Goal: Task Accomplishment & Management: Complete application form

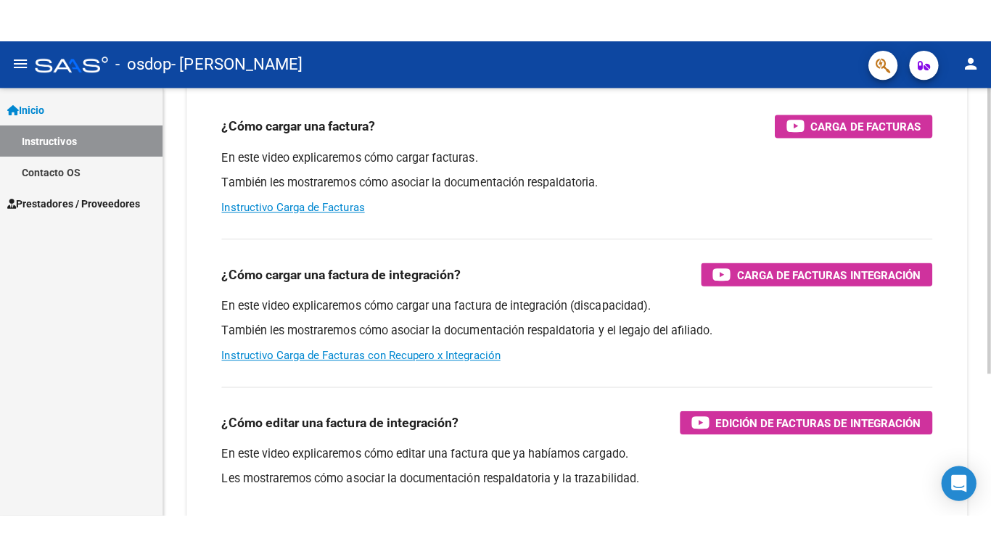
scroll to position [145, 0]
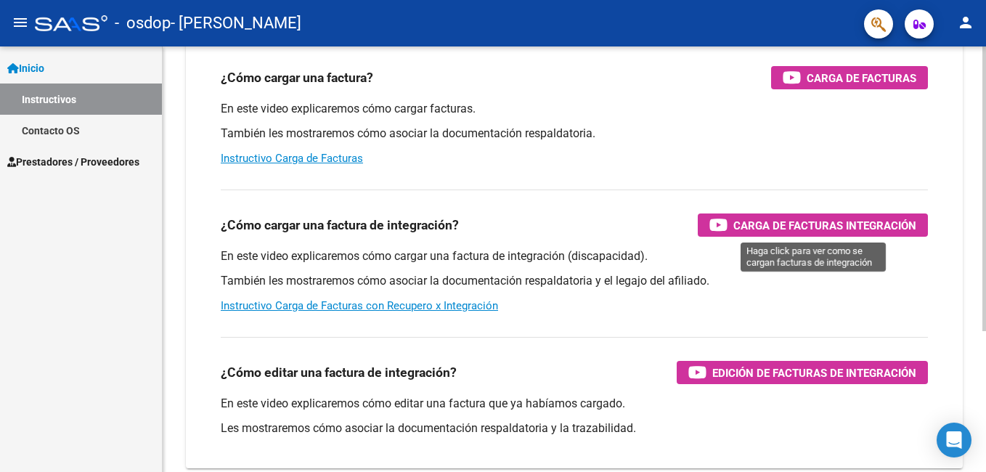
click at [801, 221] on span "Carga de Facturas Integración" at bounding box center [824, 225] width 183 height 18
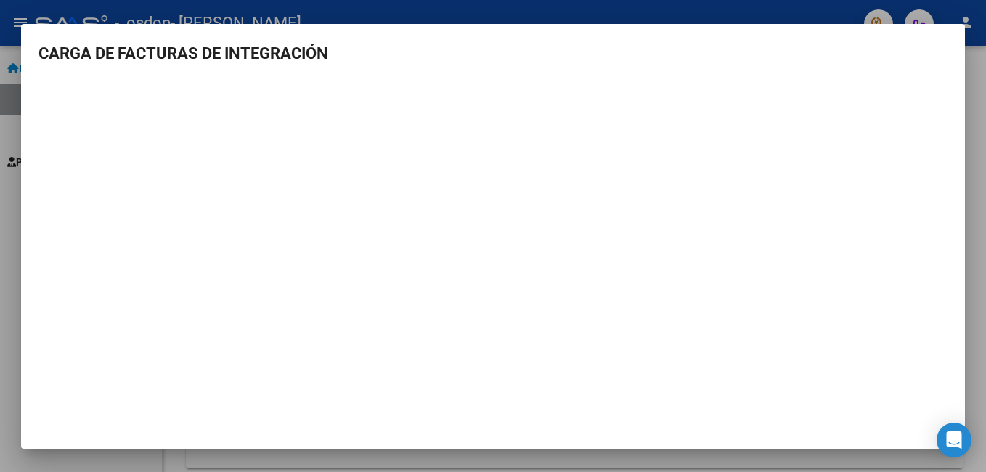
click at [118, 12] on div at bounding box center [493, 236] width 986 height 472
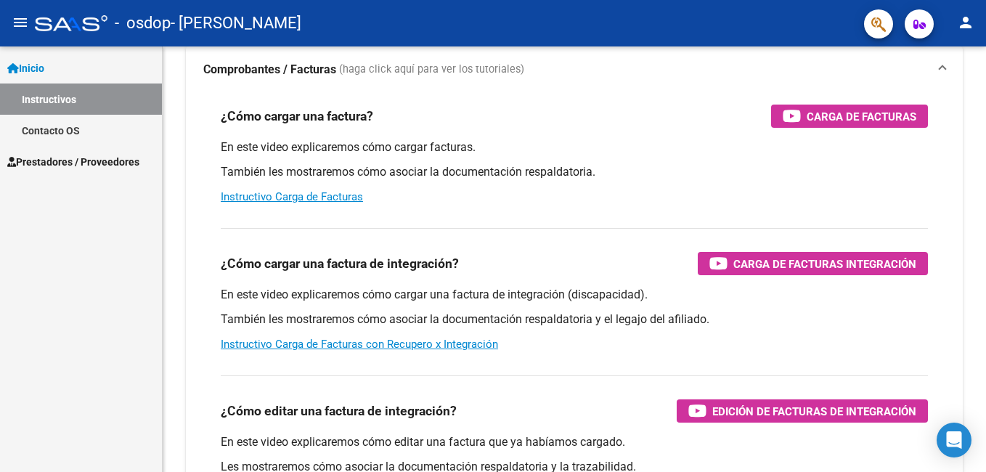
scroll to position [73, 0]
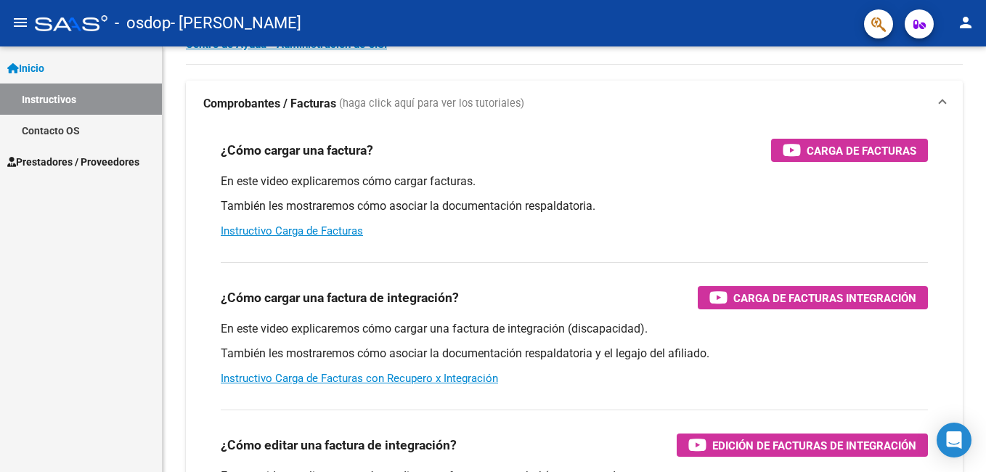
click at [33, 61] on span "Inicio" at bounding box center [25, 68] width 37 height 16
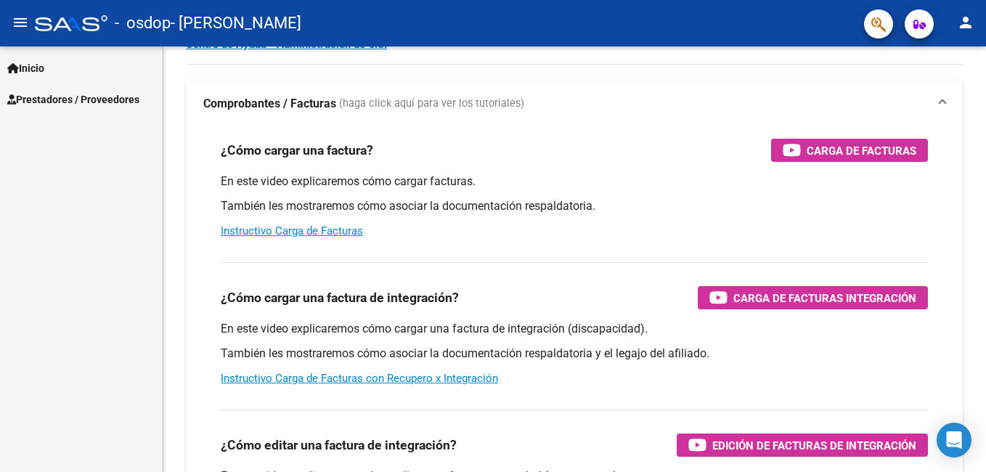
click at [60, 102] on span "Prestadores / Proveedores" at bounding box center [73, 99] width 132 height 16
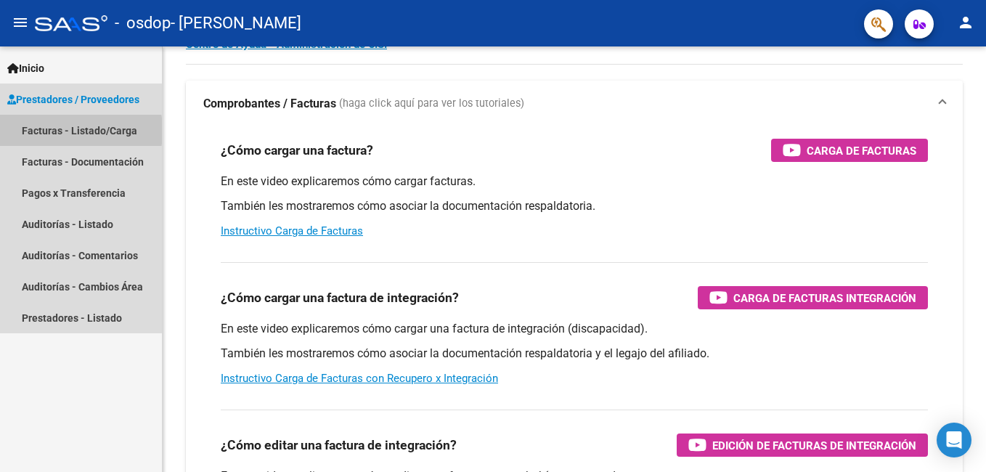
click at [44, 131] on link "Facturas - Listado/Carga" at bounding box center [81, 130] width 162 height 31
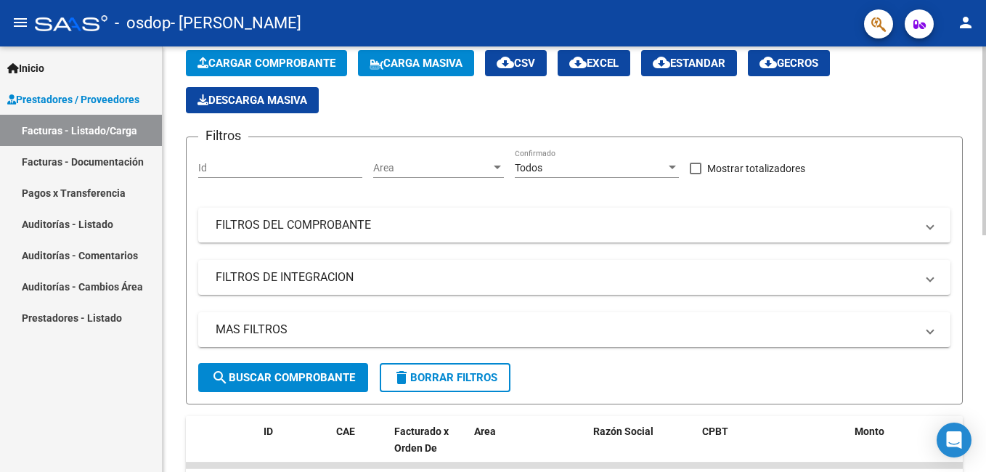
click at [285, 59] on span "Cargar Comprobante" at bounding box center [266, 63] width 138 height 13
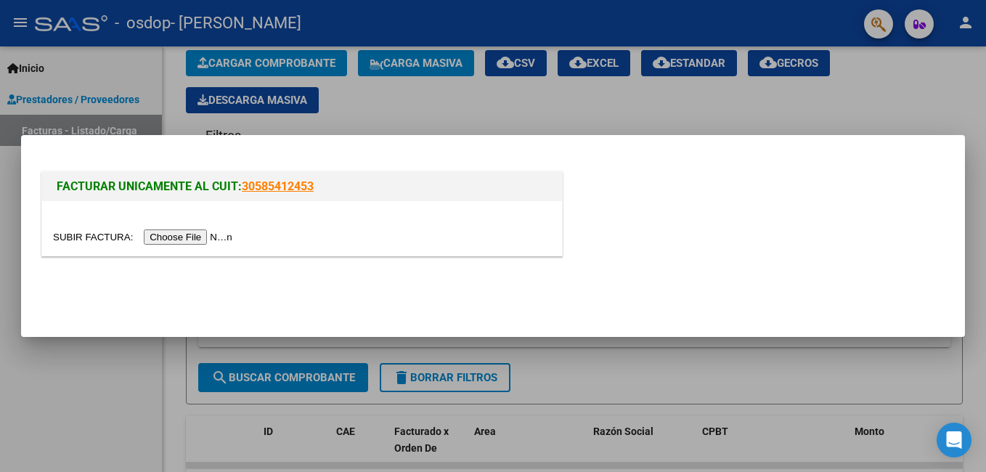
click at [184, 236] on input "file" at bounding box center [145, 236] width 184 height 15
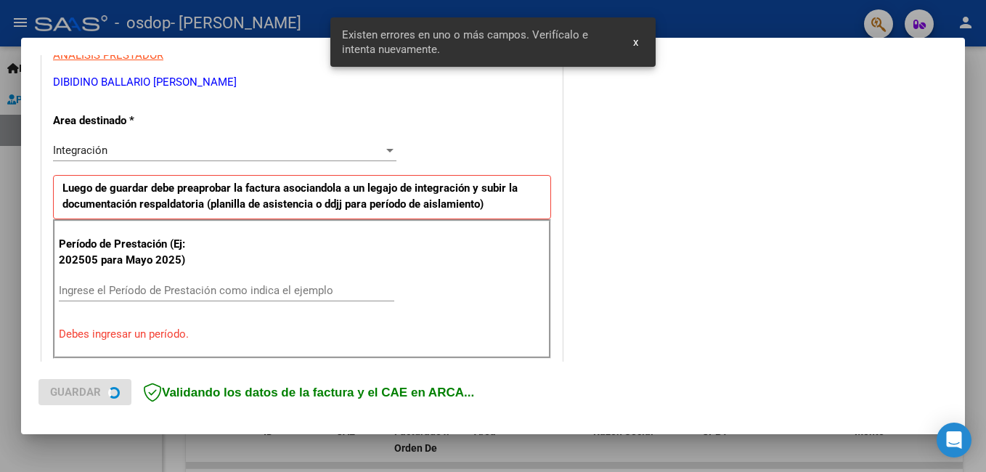
scroll to position [325, 0]
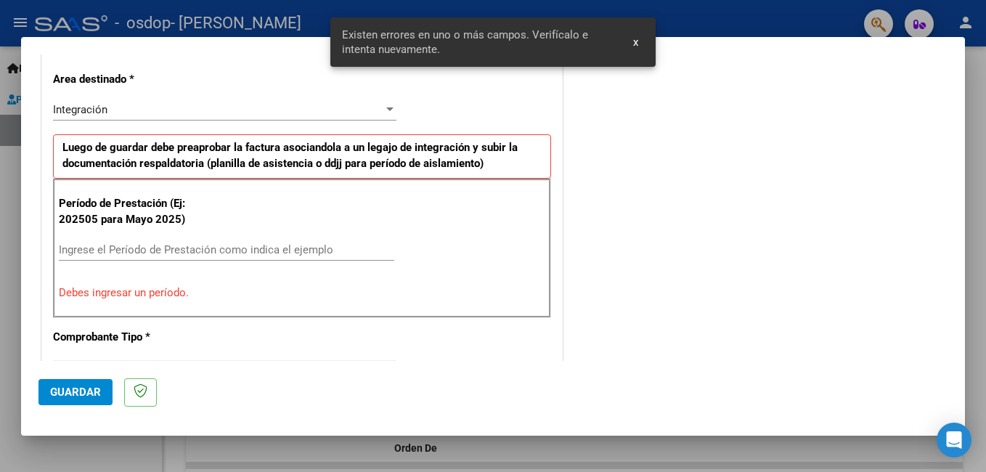
click at [171, 107] on div "Integración" at bounding box center [218, 109] width 330 height 13
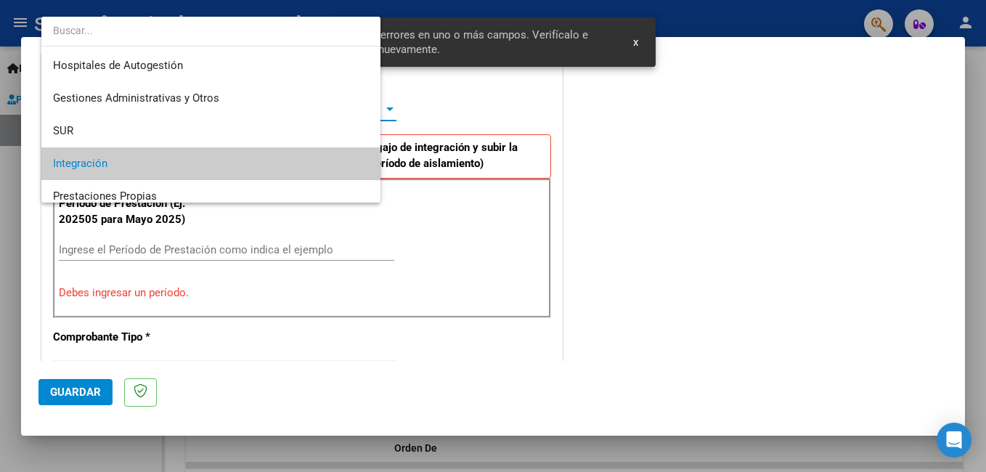
scroll to position [54, 0]
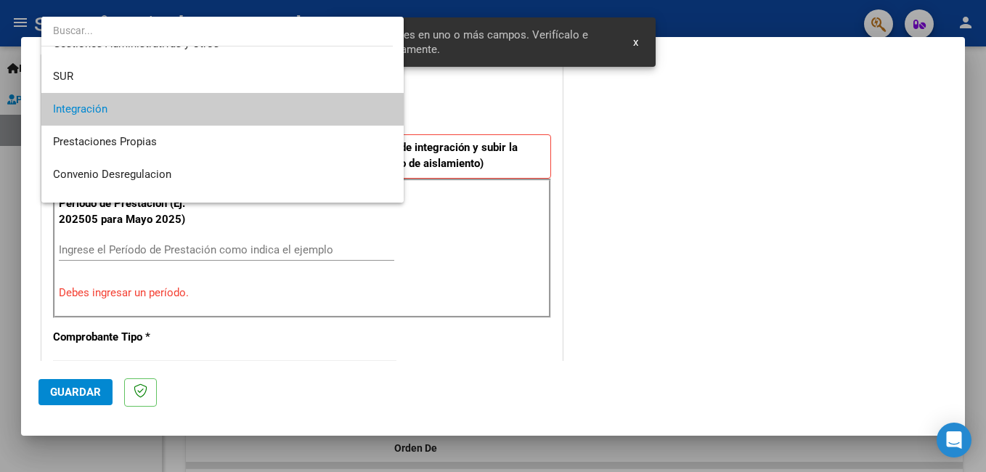
click at [171, 107] on span "Integración" at bounding box center [222, 109] width 339 height 33
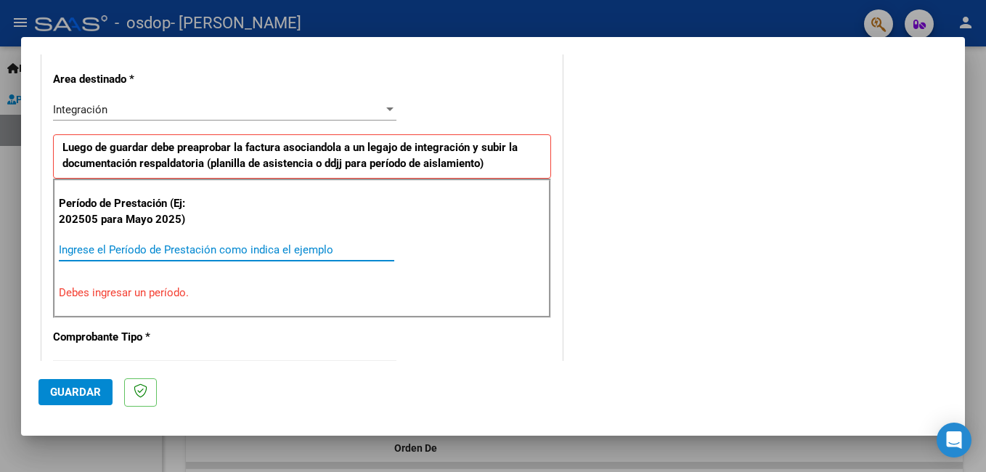
click at [161, 252] on input "Ingrese el Período de Prestación como indica el ejemplo" at bounding box center [226, 249] width 335 height 13
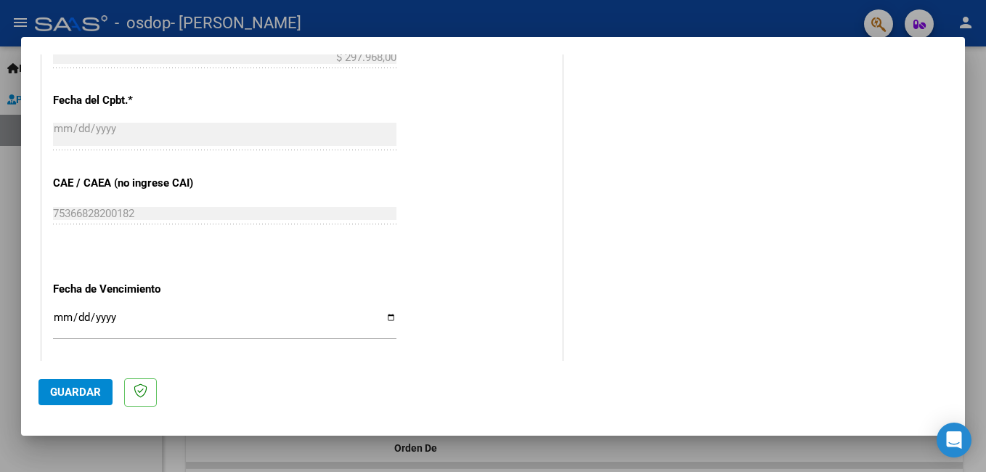
scroll to position [871, 0]
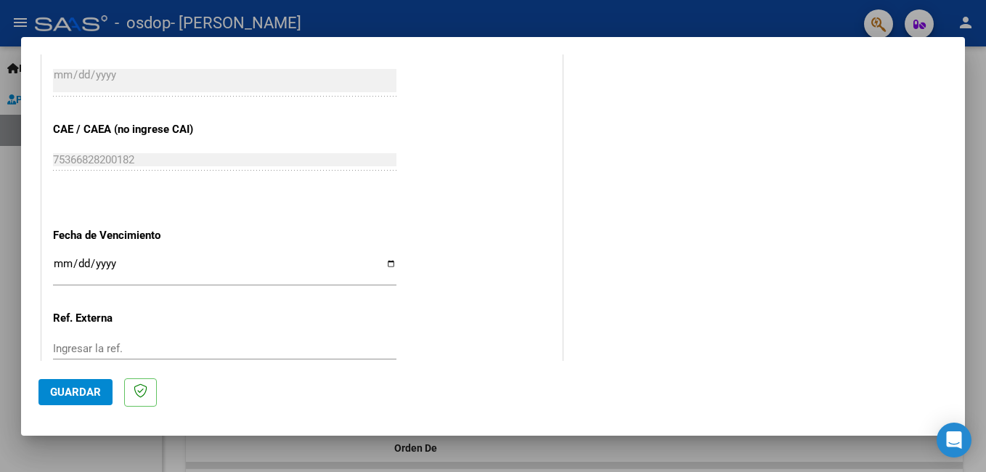
type input "202508"
click at [222, 278] on input "Ingresar la fecha" at bounding box center [224, 269] width 343 height 23
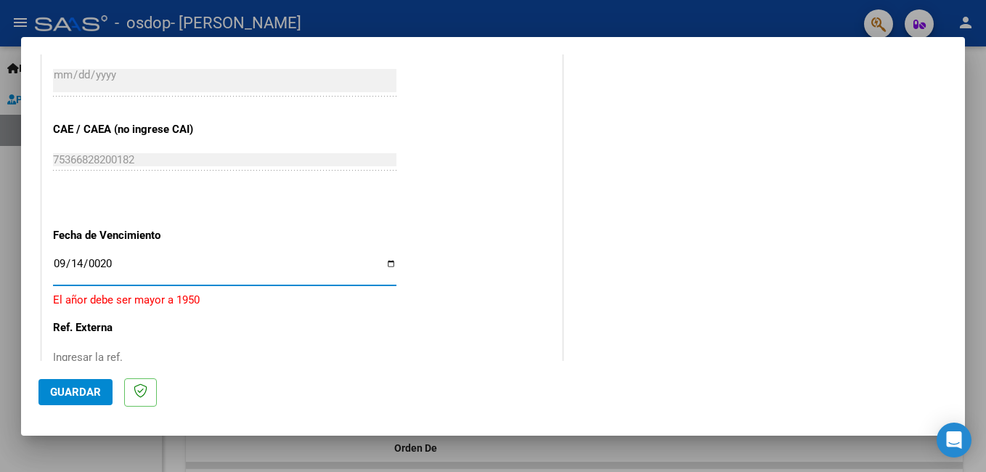
type input "0205-09-14"
type input "[DATE]"
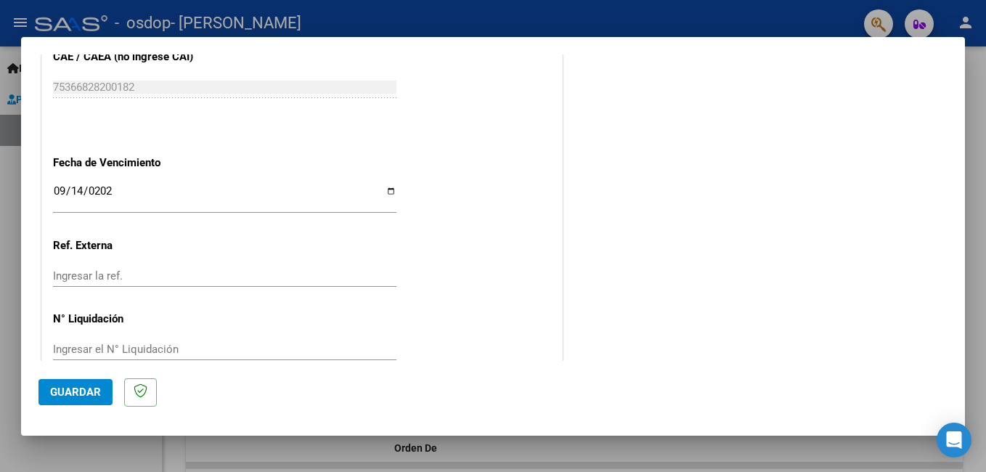
scroll to position [970, 0]
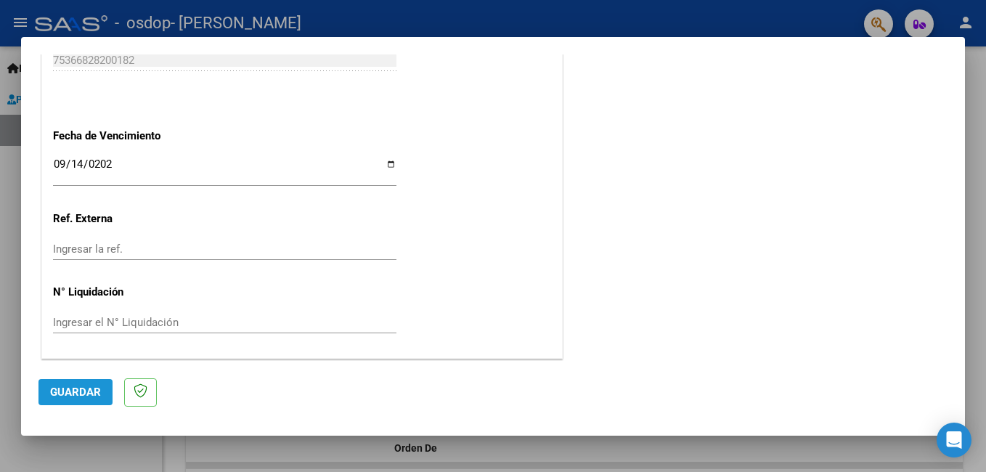
click at [76, 398] on span "Guardar" at bounding box center [75, 391] width 51 height 13
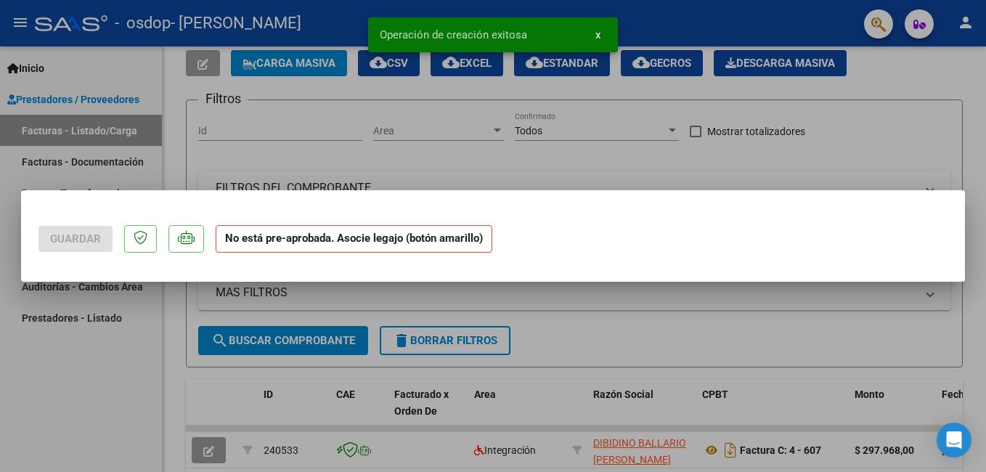
scroll to position [0, 0]
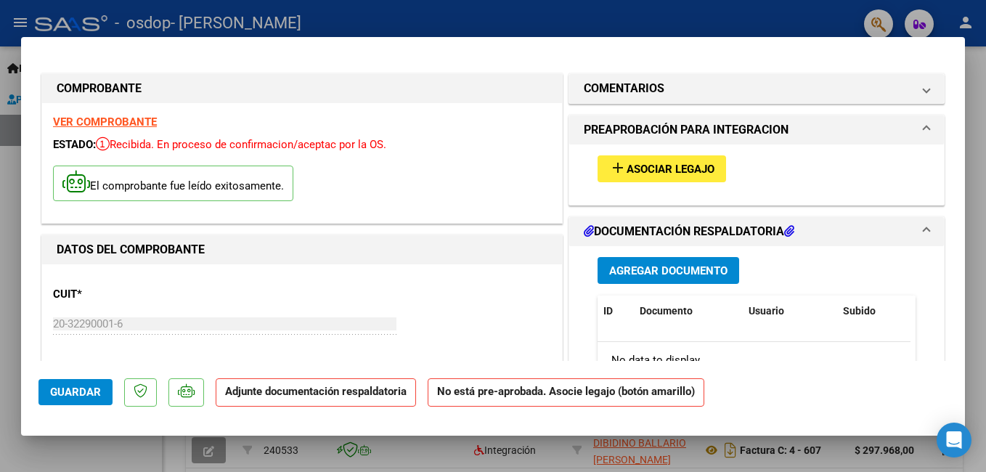
click at [682, 165] on span "Asociar Legajo" at bounding box center [670, 169] width 88 height 13
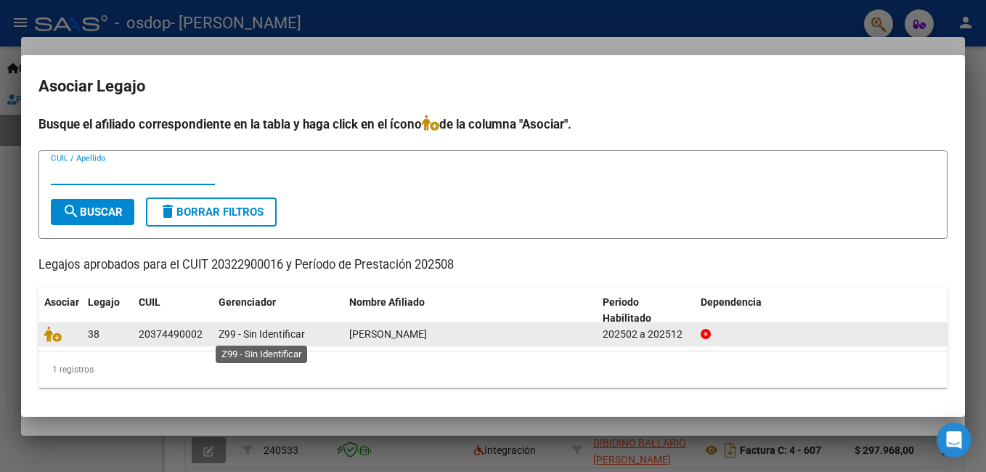
click at [226, 335] on span "Z99 - Sin Identificar" at bounding box center [261, 334] width 86 height 12
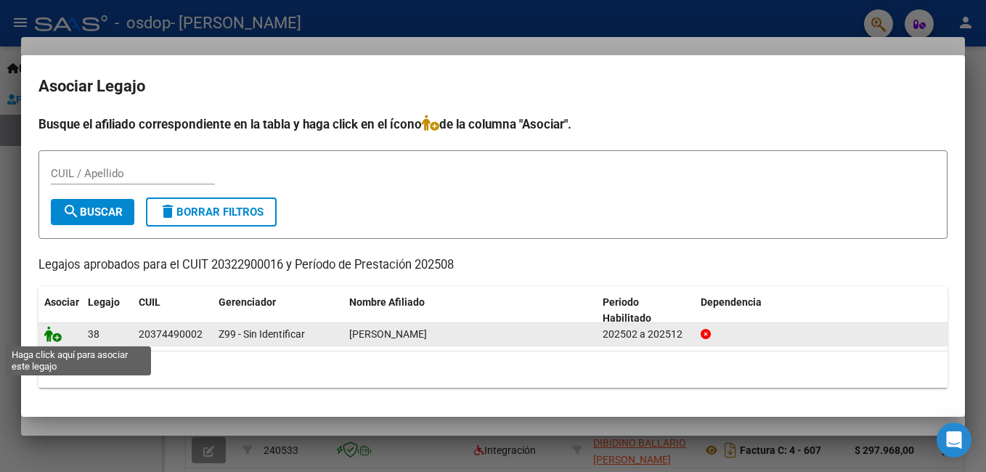
click at [60, 332] on icon at bounding box center [52, 334] width 17 height 16
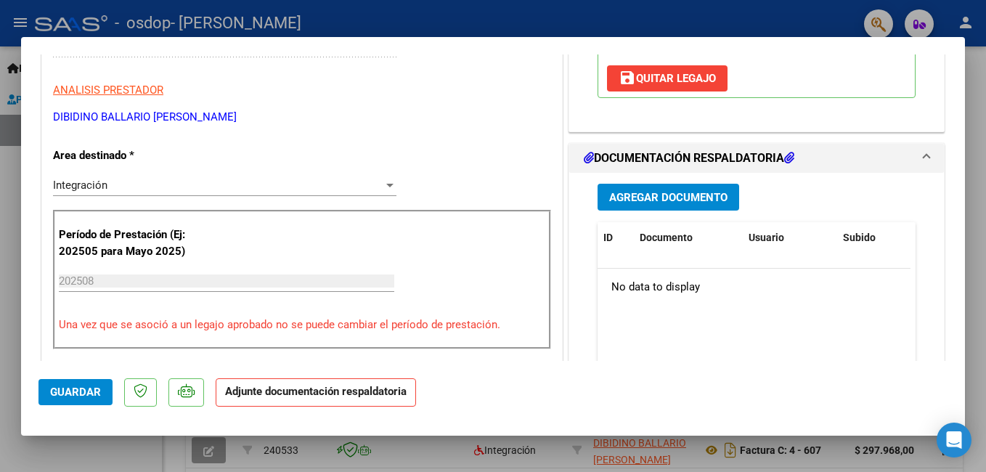
scroll to position [290, 0]
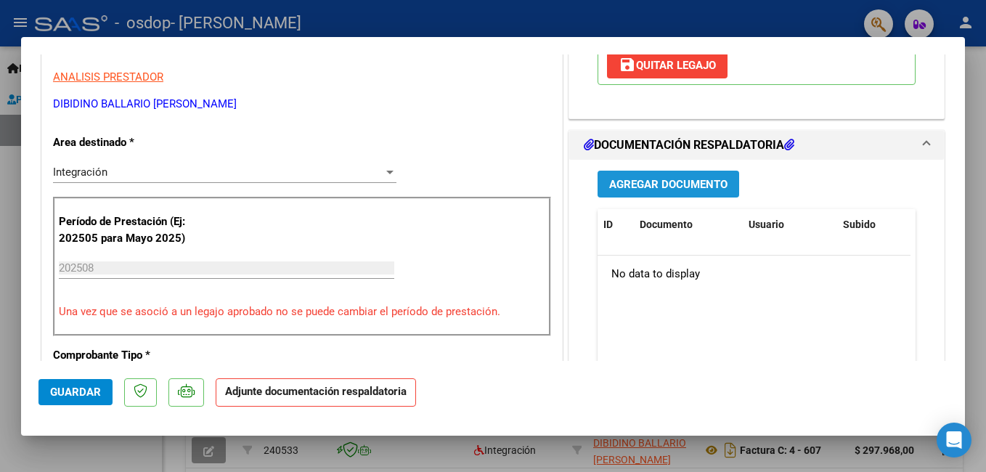
click at [675, 176] on button "Agregar Documento" at bounding box center [668, 184] width 142 height 27
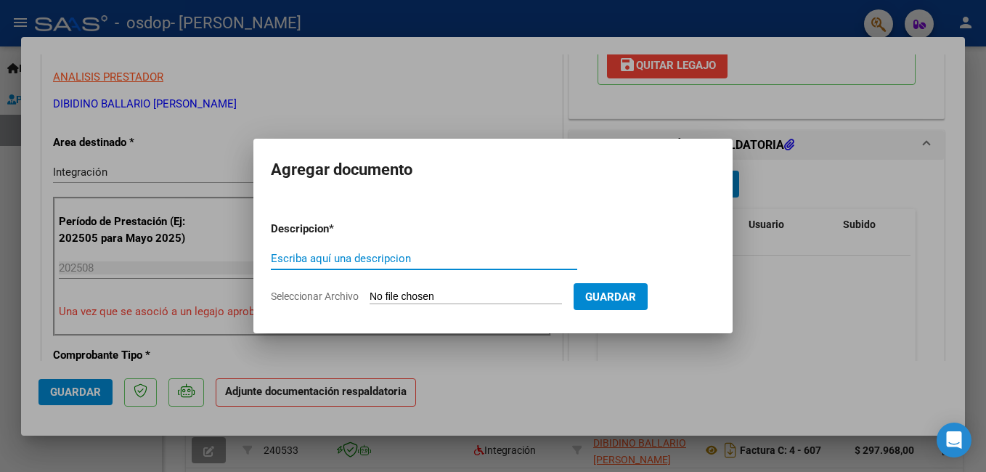
click at [333, 253] on input "Escriba aquí una descripcion" at bounding box center [424, 258] width 306 height 13
click at [442, 293] on input "Seleccionar Archivo" at bounding box center [465, 297] width 192 height 14
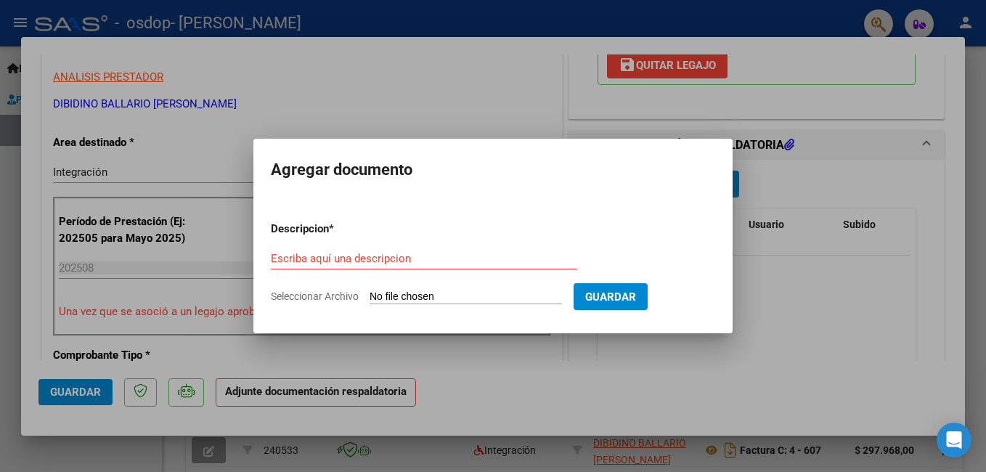
type input "C:\fakepath\AUTORIZACION 2025.pdf"
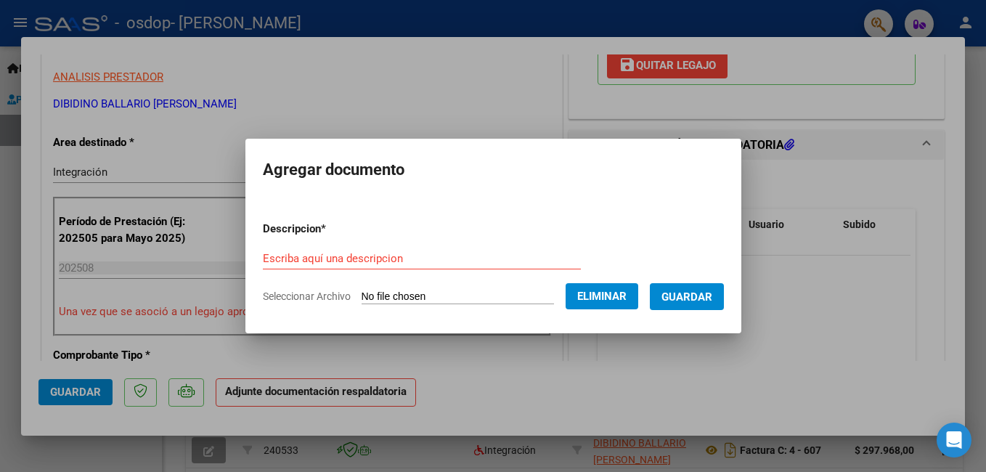
click at [322, 245] on form "Descripcion * Escriba aquí una descripcion Seleccionar Archivo Eliminar Guardar" at bounding box center [493, 263] width 461 height 106
click at [322, 250] on div "Escriba aquí una descripcion" at bounding box center [422, 259] width 318 height 22
type input "a"
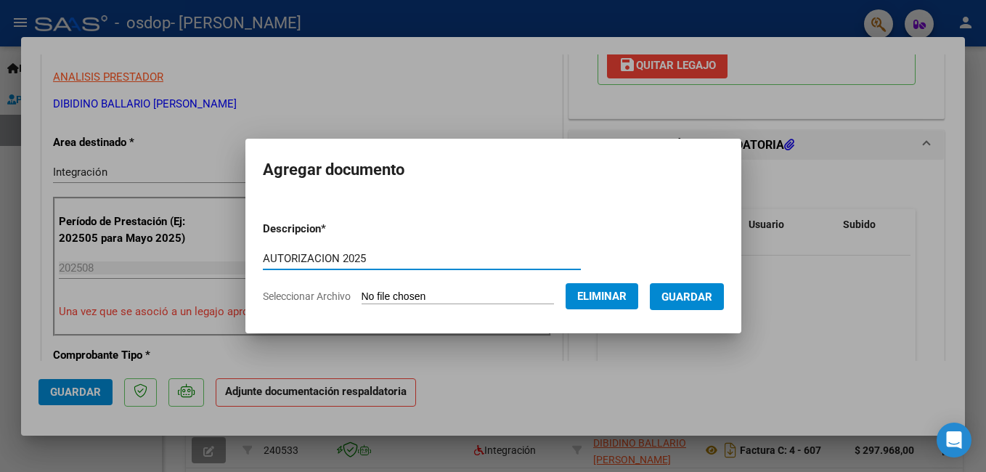
type input "AUTORIZACION 2025"
click at [720, 300] on button "Guardar" at bounding box center [687, 296] width 74 height 27
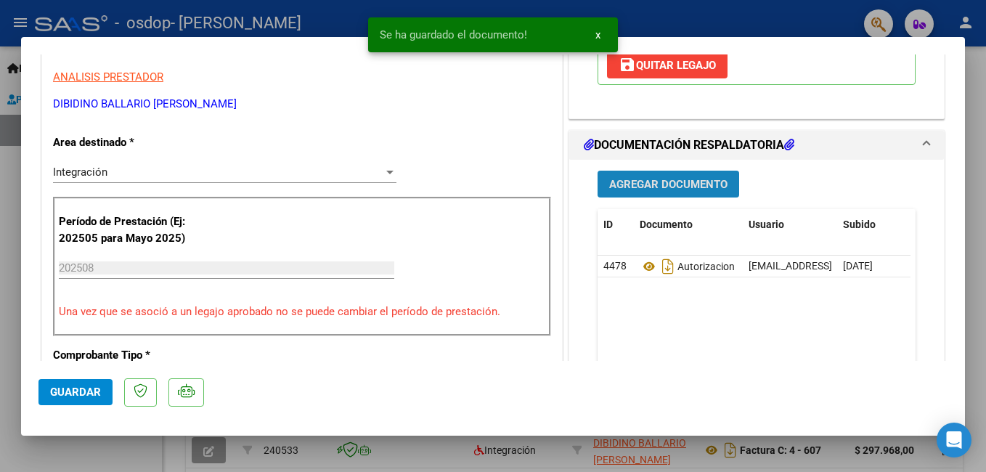
click at [684, 179] on span "Agregar Documento" at bounding box center [668, 184] width 118 height 13
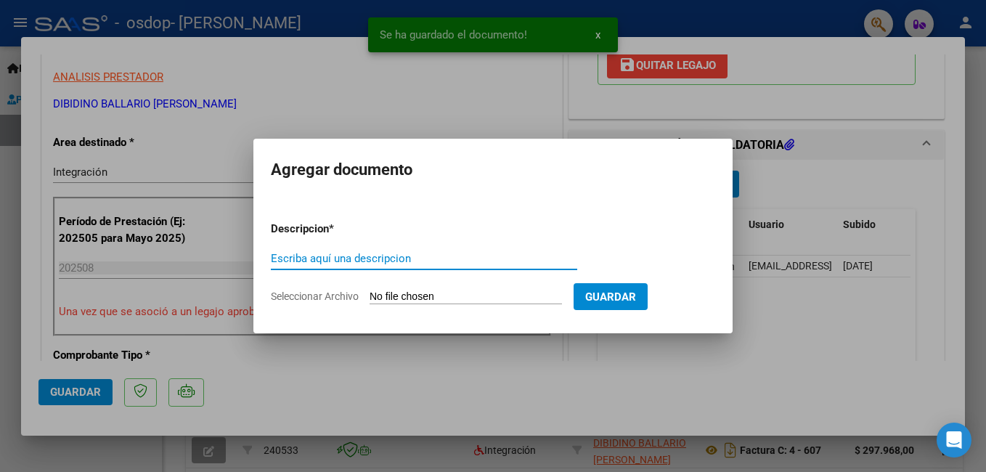
click at [390, 297] on input "Seleccionar Archivo" at bounding box center [465, 297] width 192 height 14
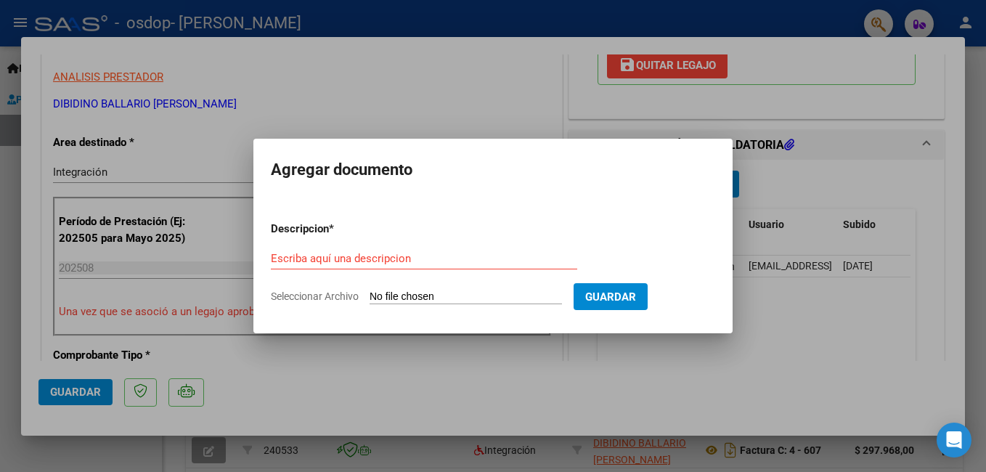
type input "C:\fakepath\CONSTANCIA DE CUIT.pdf"
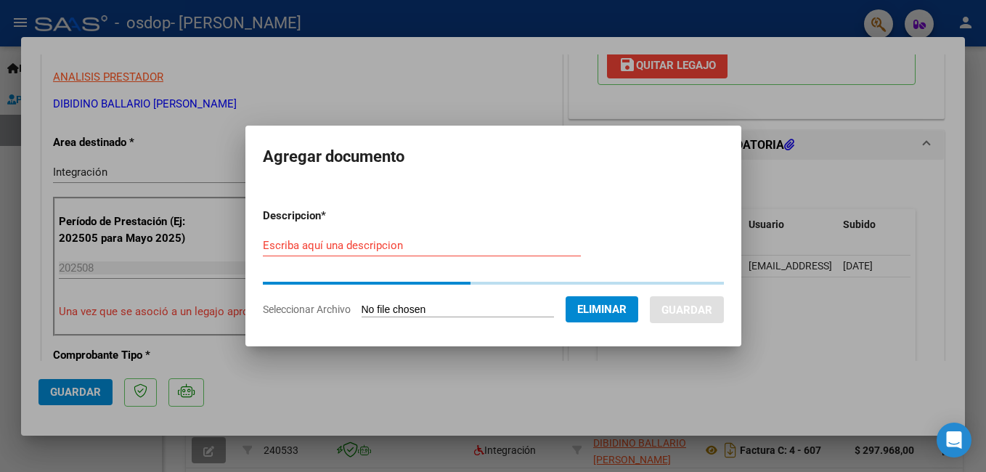
click at [413, 242] on input "Escriba aquí una descripcion" at bounding box center [422, 245] width 318 height 13
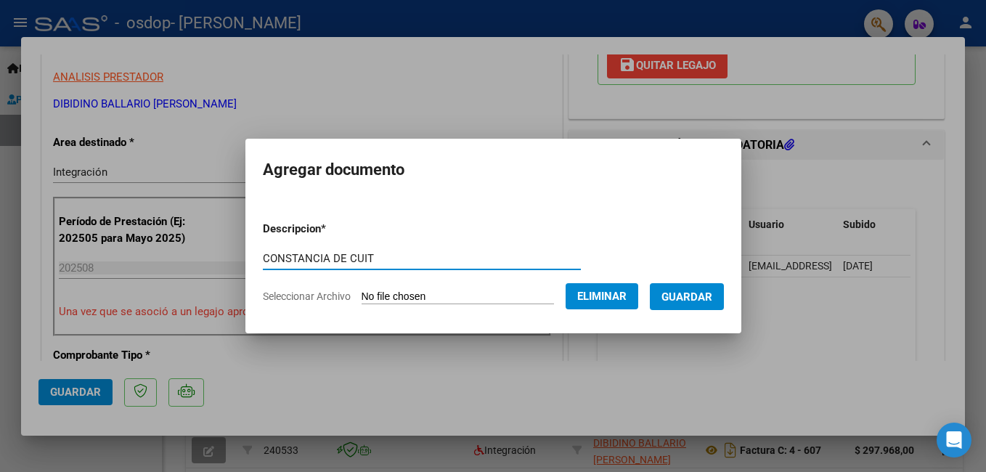
type input "CONSTANCIA DE CUIT"
click at [700, 299] on span "Guardar" at bounding box center [686, 296] width 51 height 13
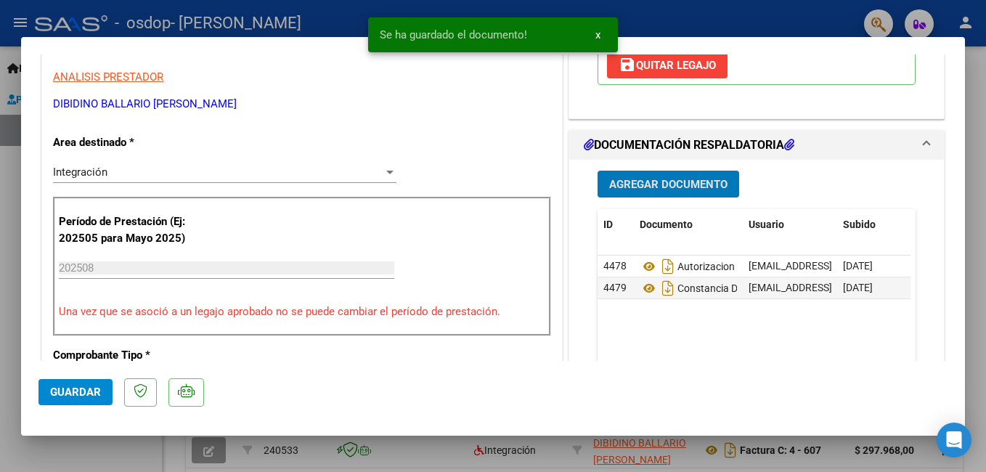
click at [675, 192] on button "Agregar Documento" at bounding box center [668, 184] width 142 height 27
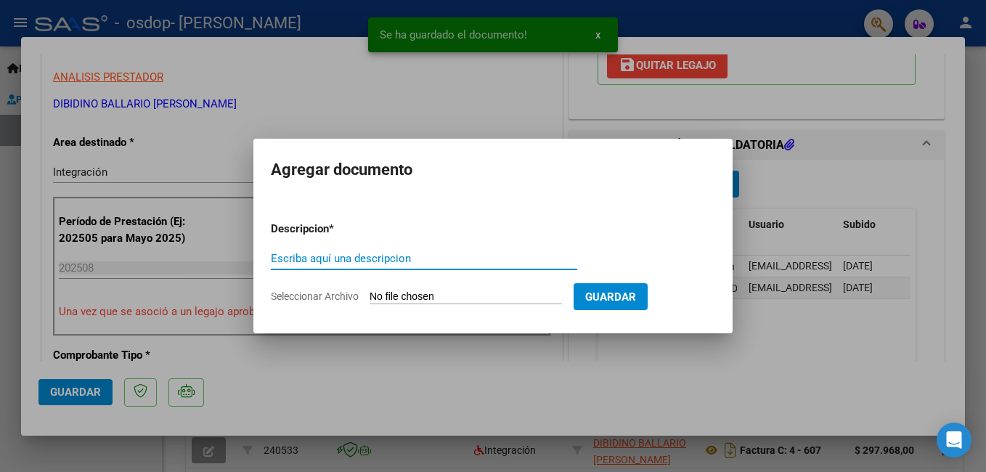
click at [399, 298] on input "Seleccionar Archivo" at bounding box center [465, 297] width 192 height 14
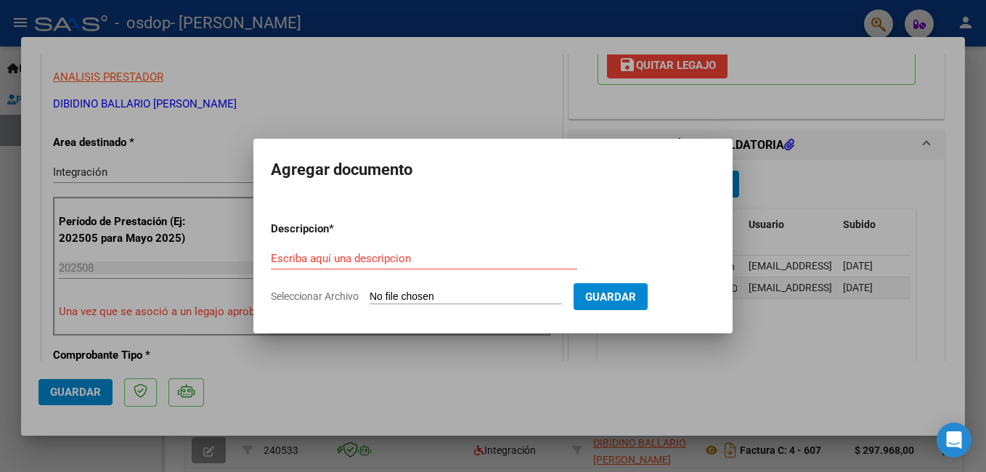
type input "C:\fakepath\CONSTANTACION DE COMPROBANTE.pdf"
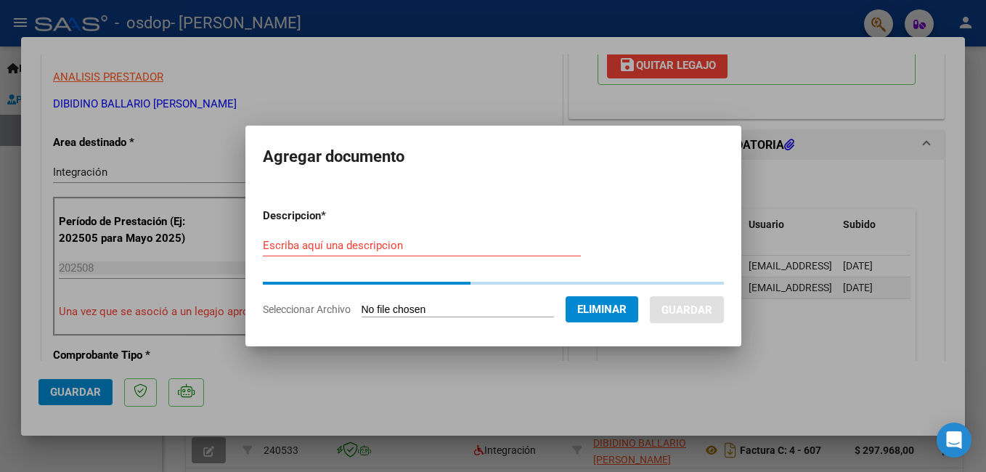
click at [432, 245] on input "Escriba aquí una descripcion" at bounding box center [422, 245] width 318 height 13
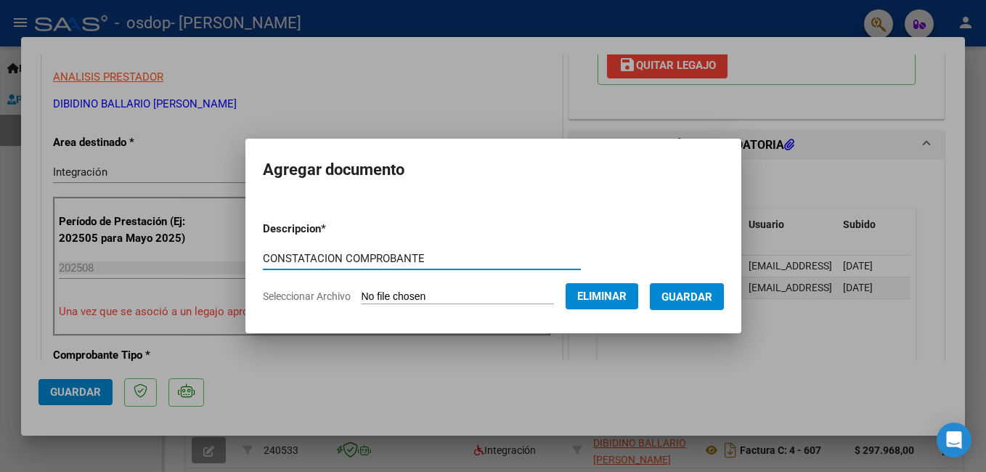
type input "CONSTATACION COMPROBANTE"
click at [672, 290] on span "Guardar" at bounding box center [686, 296] width 51 height 13
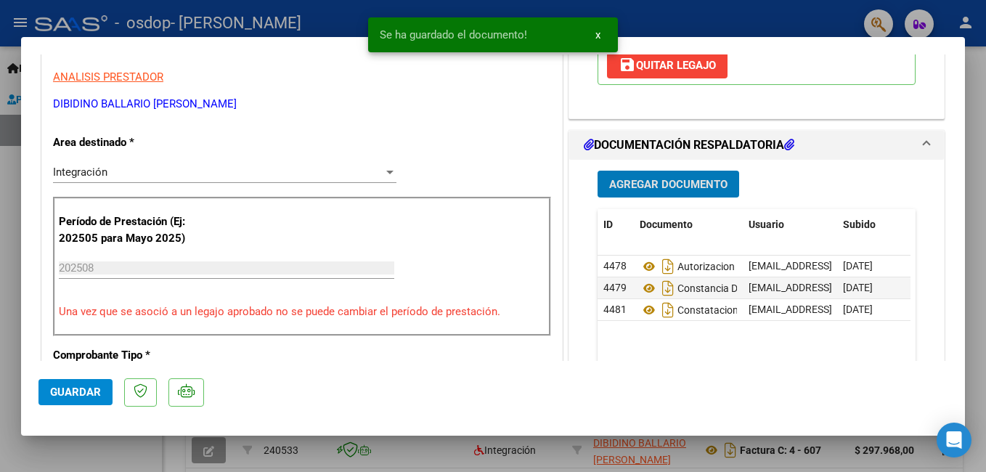
click at [673, 184] on span "Agregar Documento" at bounding box center [668, 184] width 118 height 13
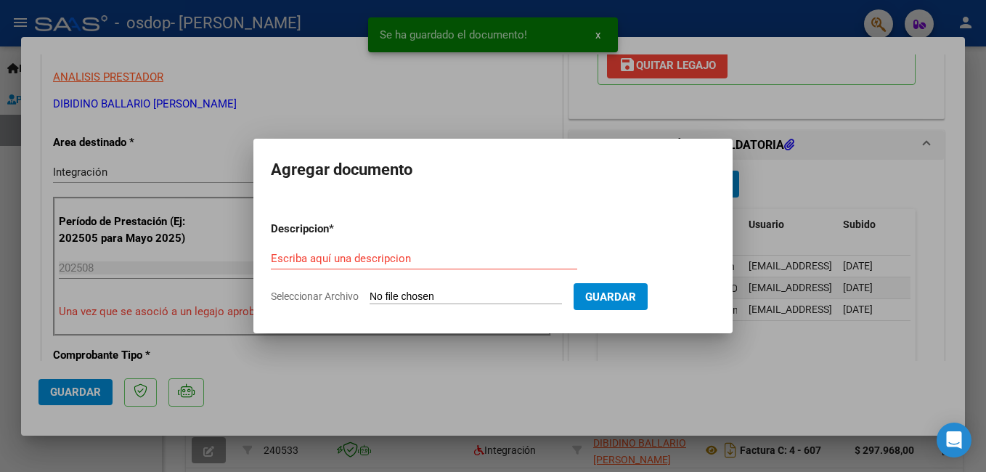
click at [399, 289] on form "Descripcion * Escriba aquí una descripcion Seleccionar Archivo Guardar" at bounding box center [493, 263] width 444 height 106
click at [399, 292] on input "Seleccionar Archivo" at bounding box center [465, 297] width 192 height 14
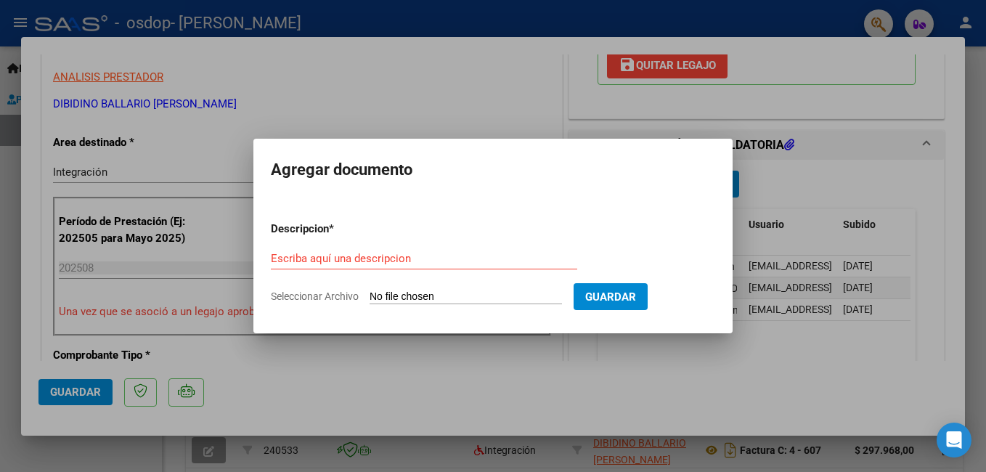
type input "C:\fakepath\MAIL MAMÁ.pdf"
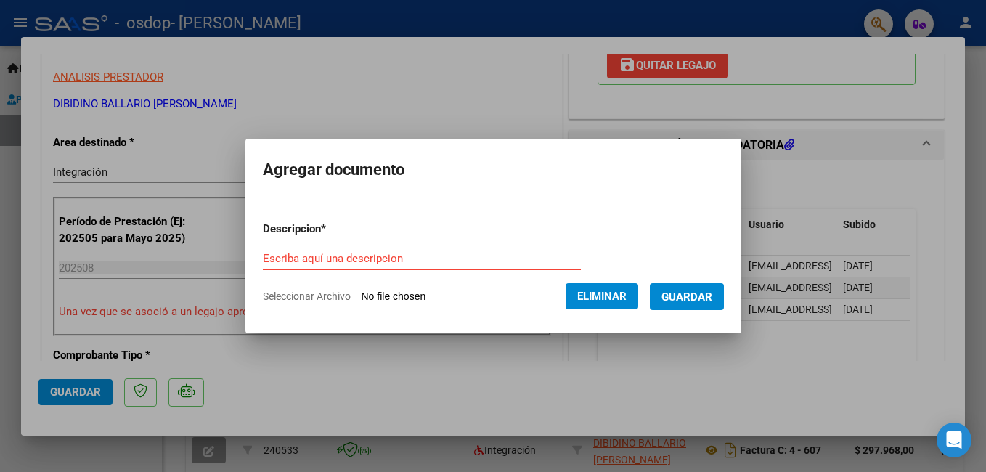
click at [446, 253] on input "Escriba aquí una descripcion" at bounding box center [422, 258] width 318 height 13
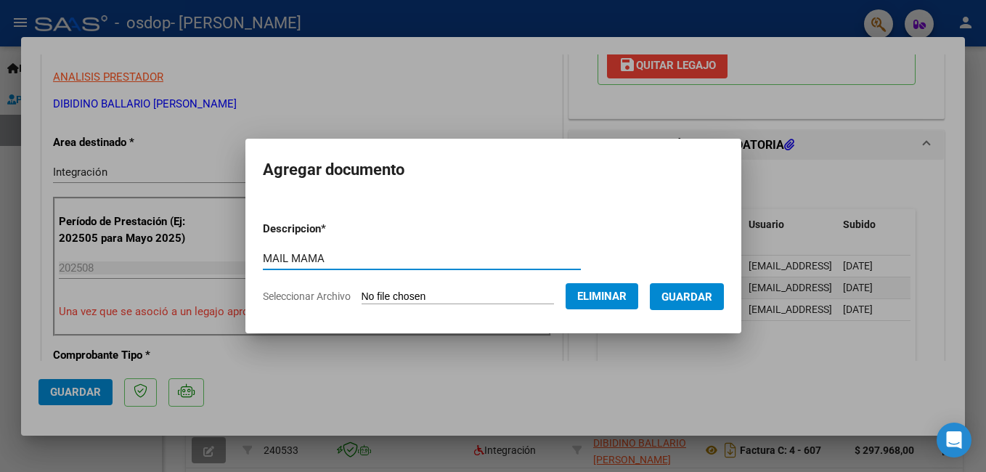
type input "MAIL MAMA"
click at [696, 303] on span "Guardar" at bounding box center [686, 296] width 51 height 13
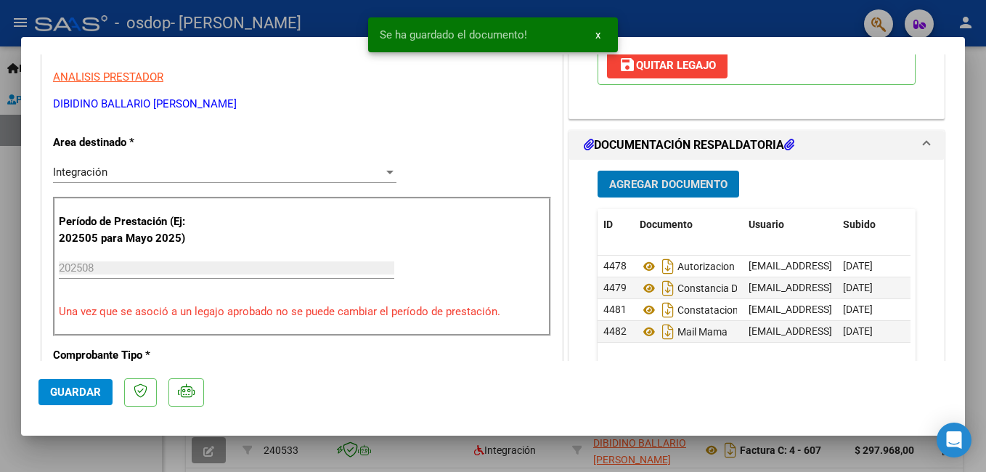
click at [663, 192] on button "Agregar Documento" at bounding box center [668, 184] width 142 height 27
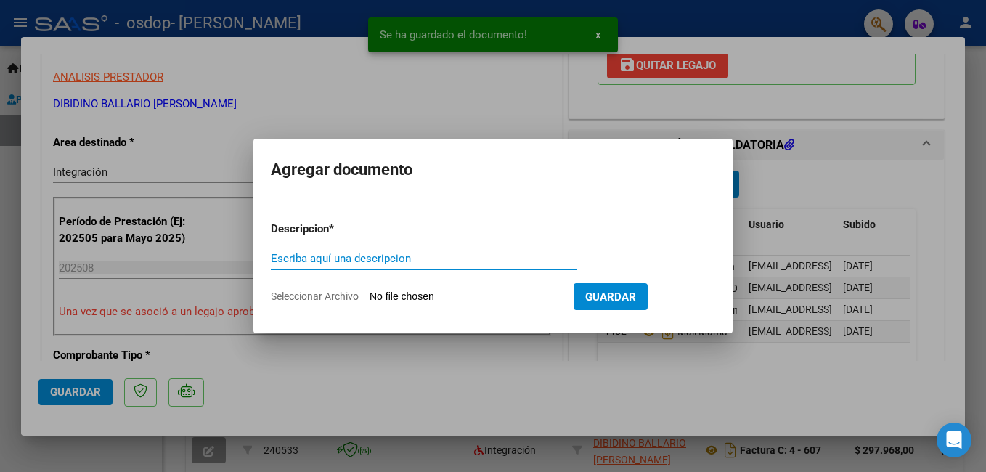
click at [296, 259] on input "Escriba aquí una descripcion" at bounding box center [424, 258] width 306 height 13
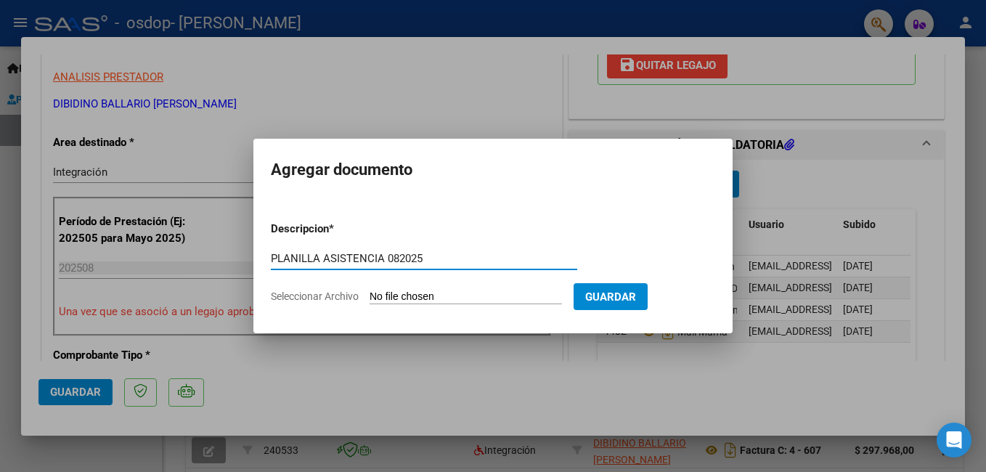
type input "PLANILLA ASISTENCIA 082025"
click at [506, 291] on input "Seleccionar Archivo" at bounding box center [465, 297] width 192 height 14
type input "C:\fakepath\PLANILLA DE ASISTENCIA 082025.pdf"
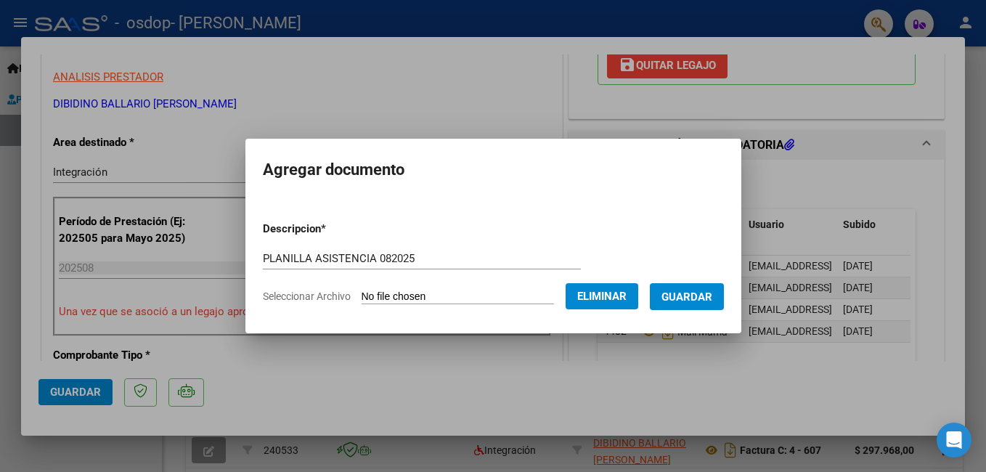
click at [674, 298] on span "Guardar" at bounding box center [686, 296] width 51 height 13
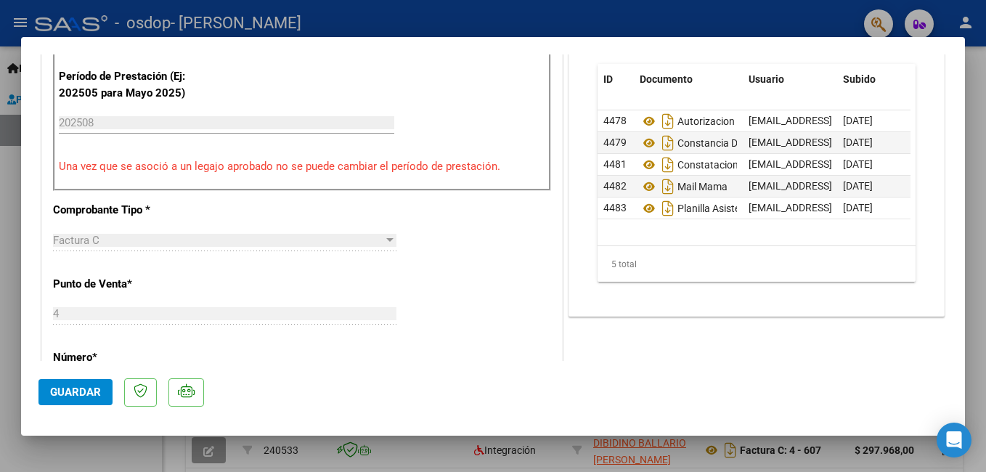
scroll to position [653, 0]
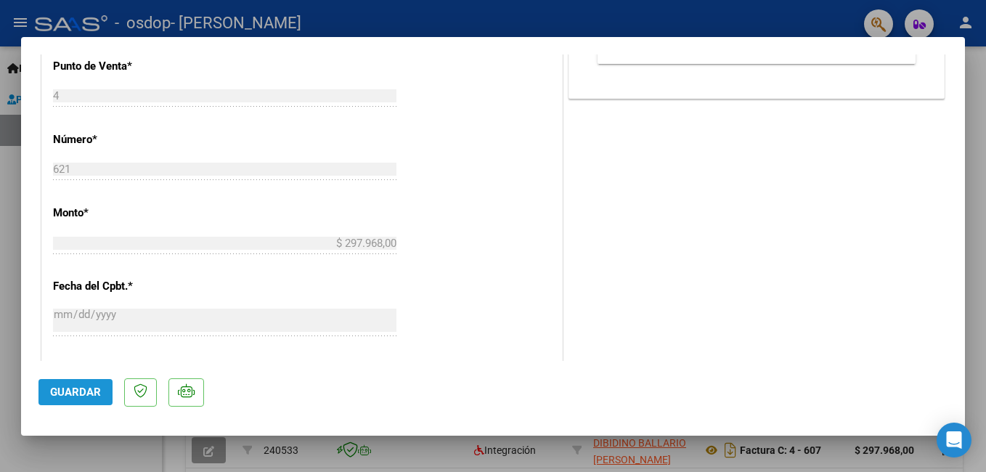
click at [80, 391] on span "Guardar" at bounding box center [75, 391] width 51 height 13
click at [85, 392] on span "Guardar" at bounding box center [75, 391] width 51 height 13
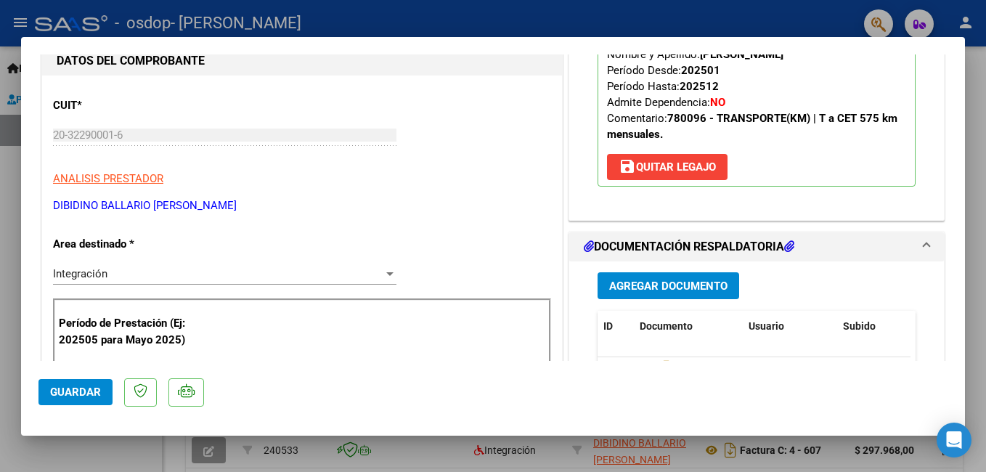
scroll to position [0, 0]
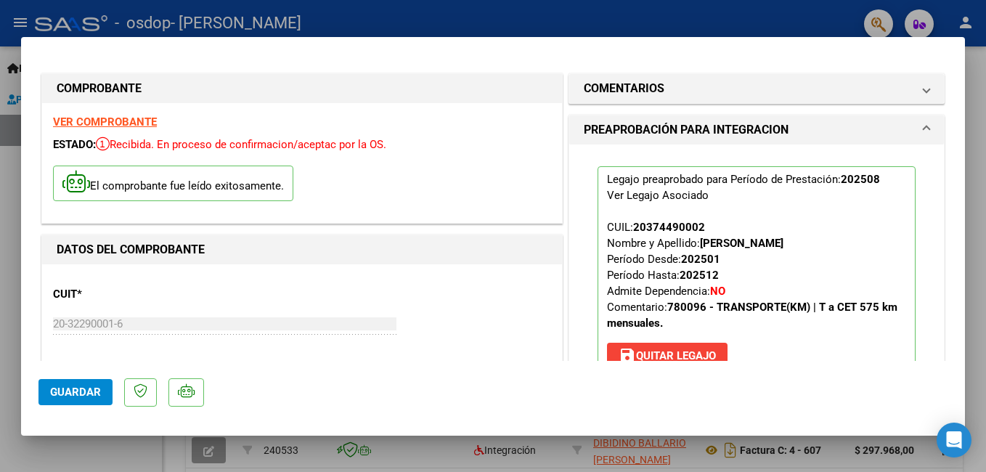
click at [711, 18] on div at bounding box center [493, 236] width 986 height 472
type input "$ 0,00"
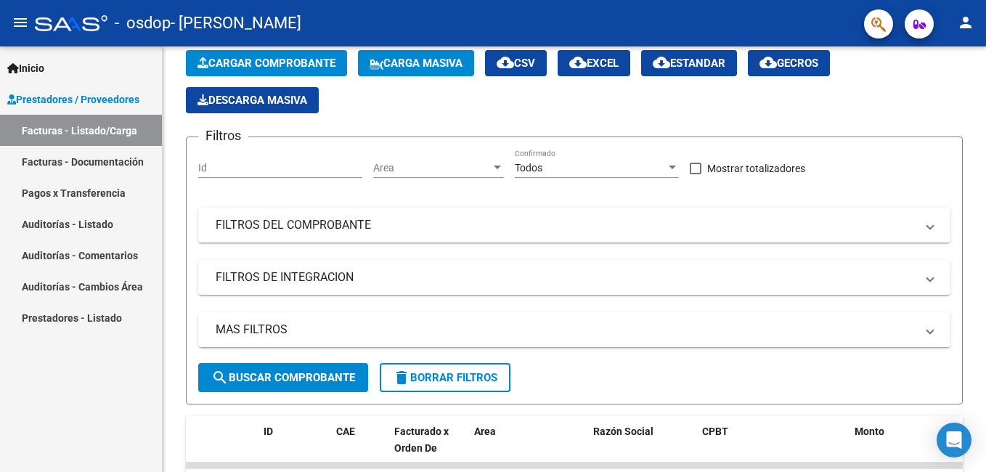
click at [105, 158] on link "Facturas - Documentación" at bounding box center [81, 161] width 162 height 31
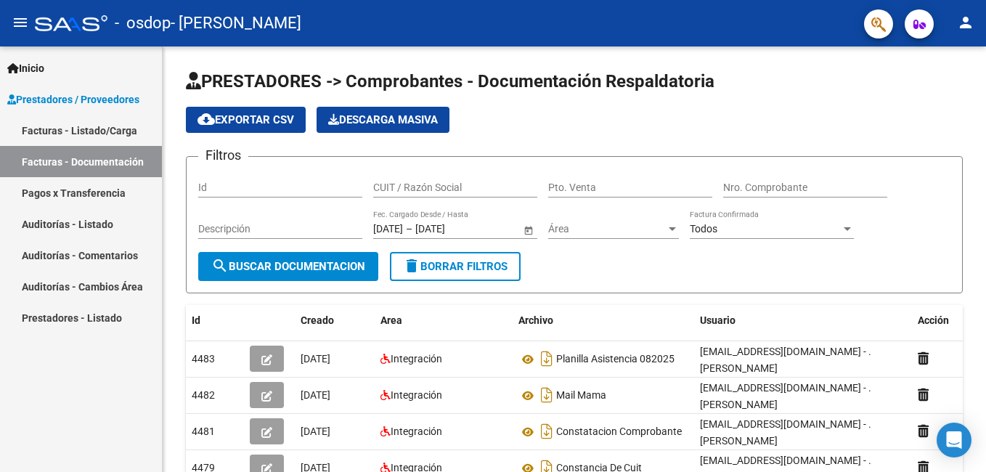
click at [104, 189] on link "Pagos x Transferencia" at bounding box center [81, 192] width 162 height 31
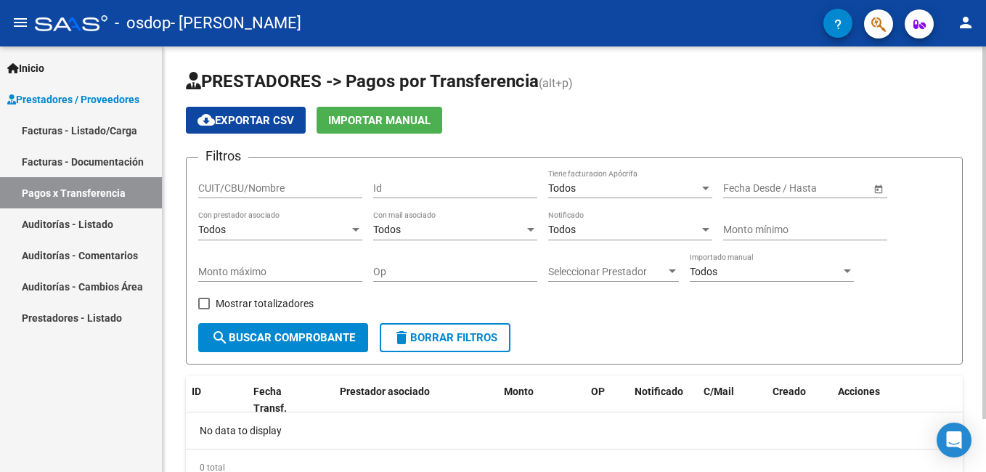
scroll to position [60, 0]
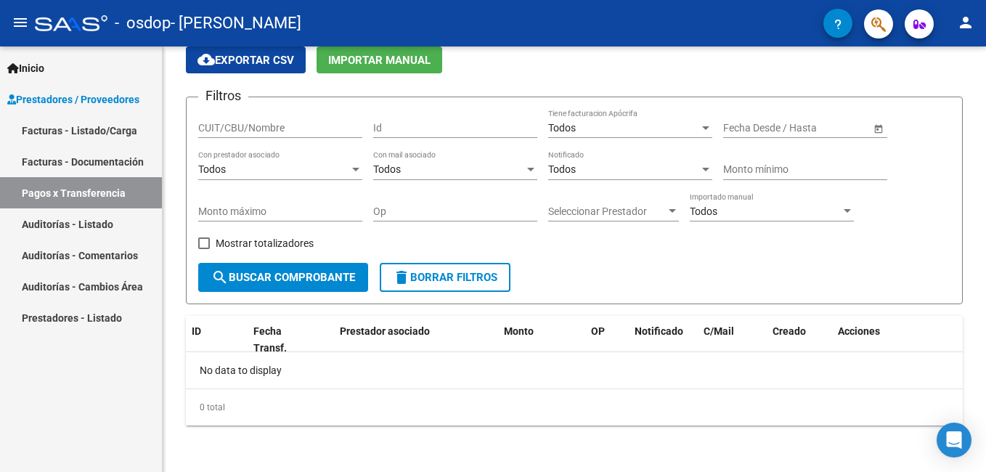
click at [85, 228] on link "Auditorías - Listado" at bounding box center [81, 223] width 162 height 31
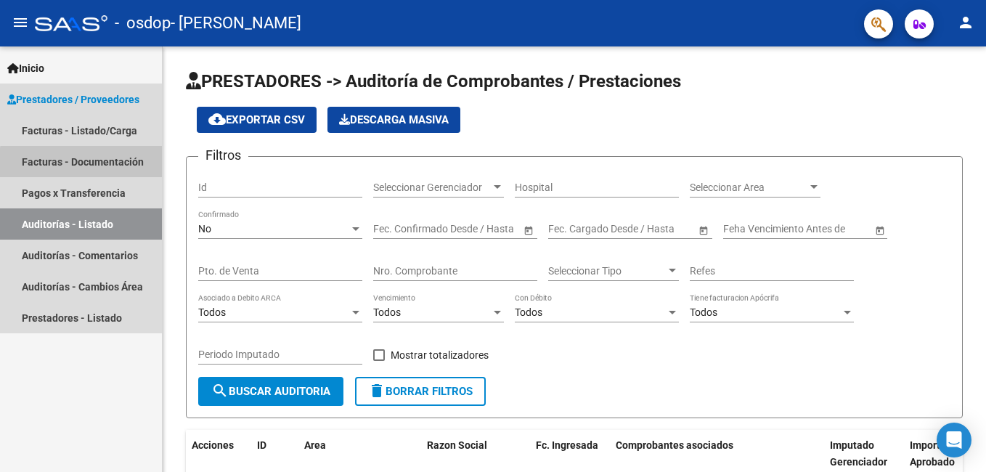
click at [84, 166] on link "Facturas - Documentación" at bounding box center [81, 161] width 162 height 31
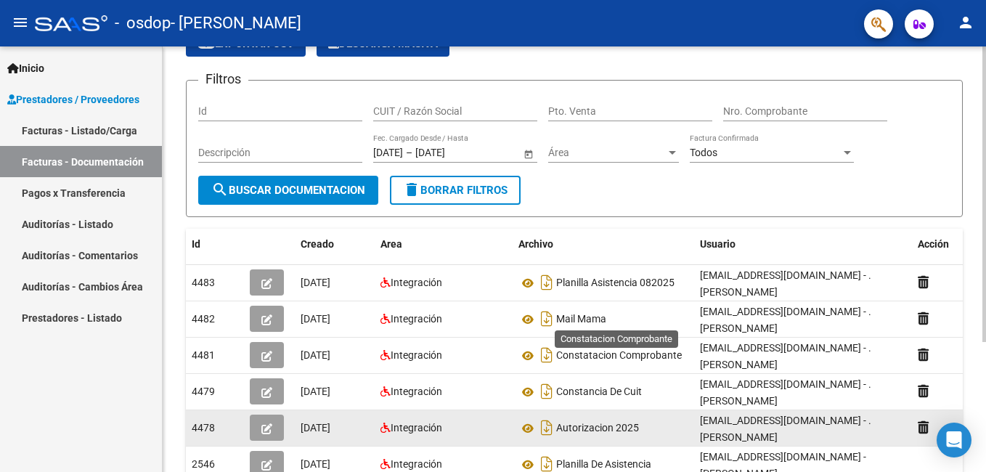
scroll to position [41, 0]
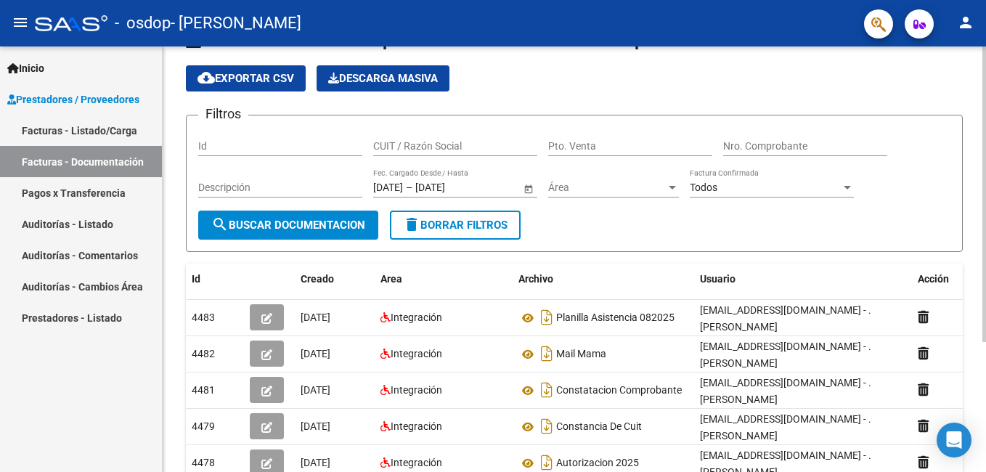
click at [736, 181] on div "Todos Factura Confirmada" at bounding box center [772, 182] width 164 height 29
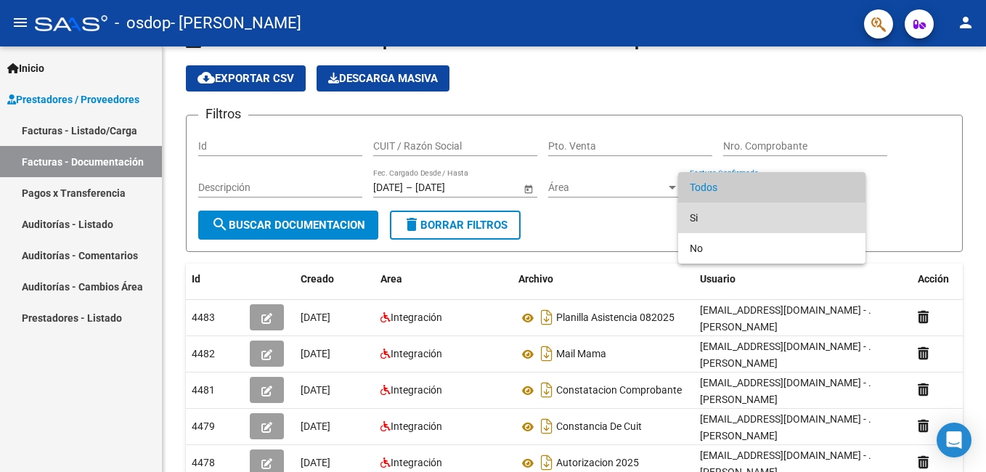
click at [728, 208] on span "Si" at bounding box center [772, 218] width 164 height 30
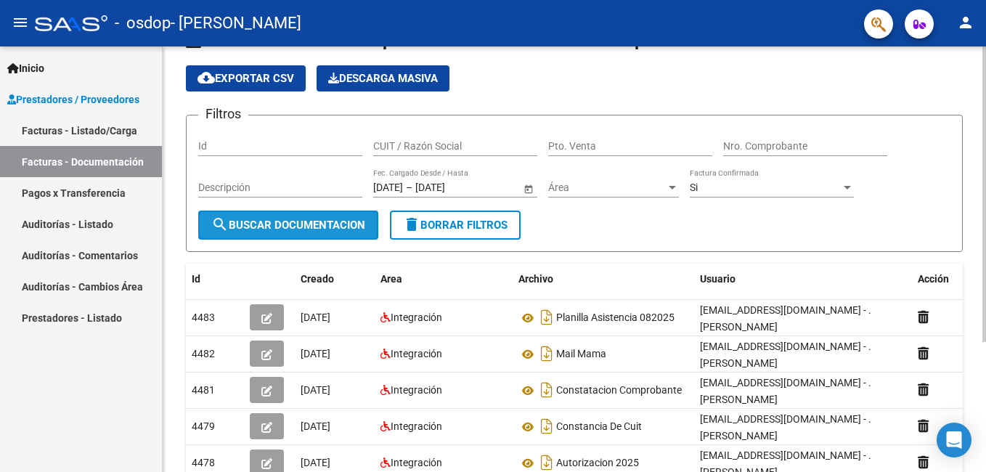
click at [227, 224] on mat-icon "search" at bounding box center [219, 224] width 17 height 17
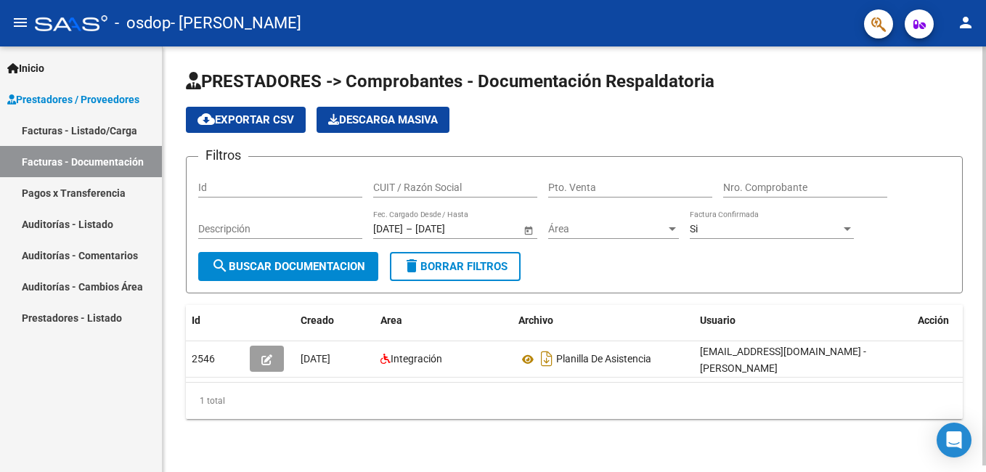
scroll to position [5, 0]
click at [707, 223] on div "Si" at bounding box center [765, 229] width 151 height 12
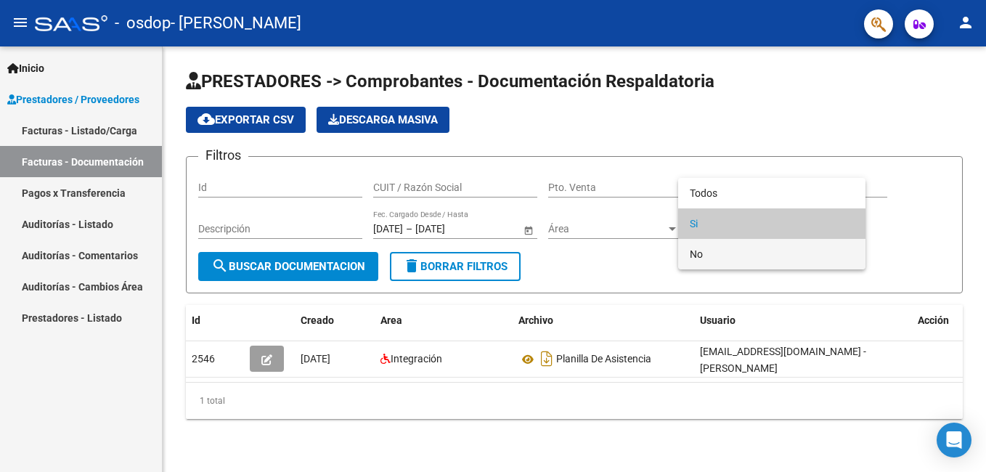
click at [708, 248] on span "No" at bounding box center [772, 254] width 164 height 30
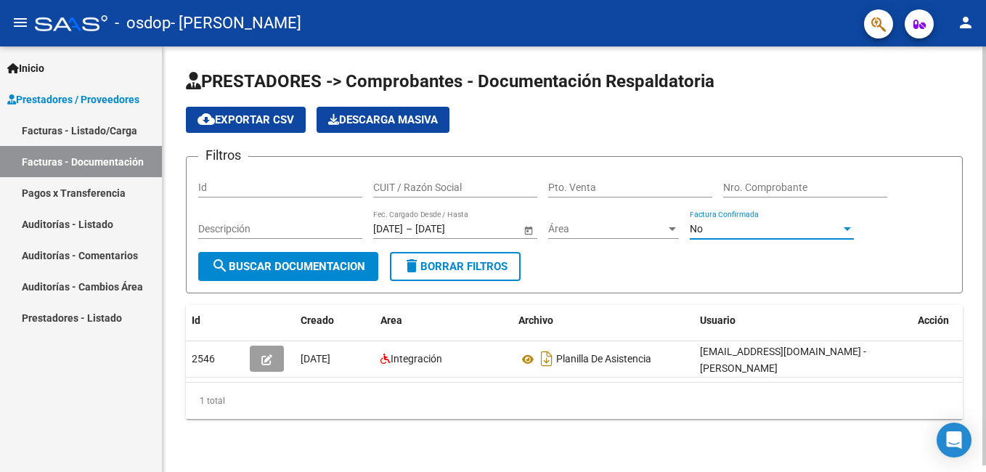
click at [327, 265] on span "search Buscar Documentacion" at bounding box center [288, 266] width 154 height 13
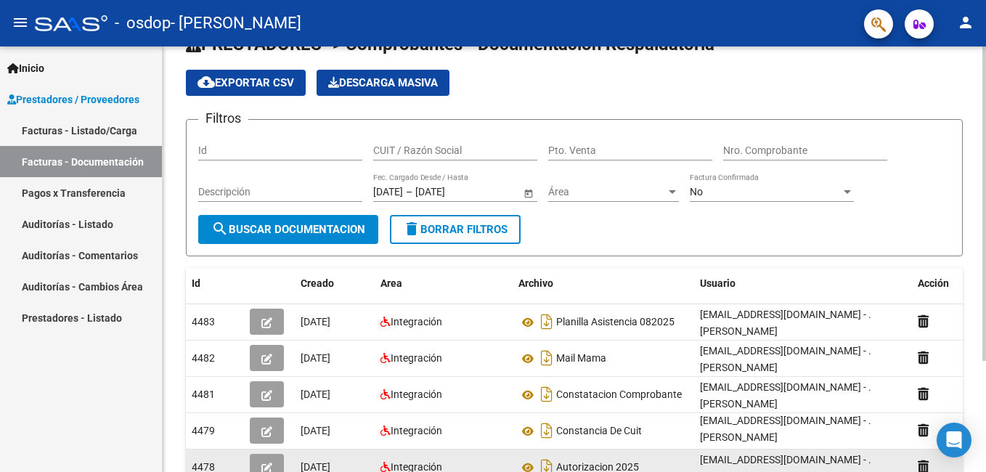
scroll to position [0, 0]
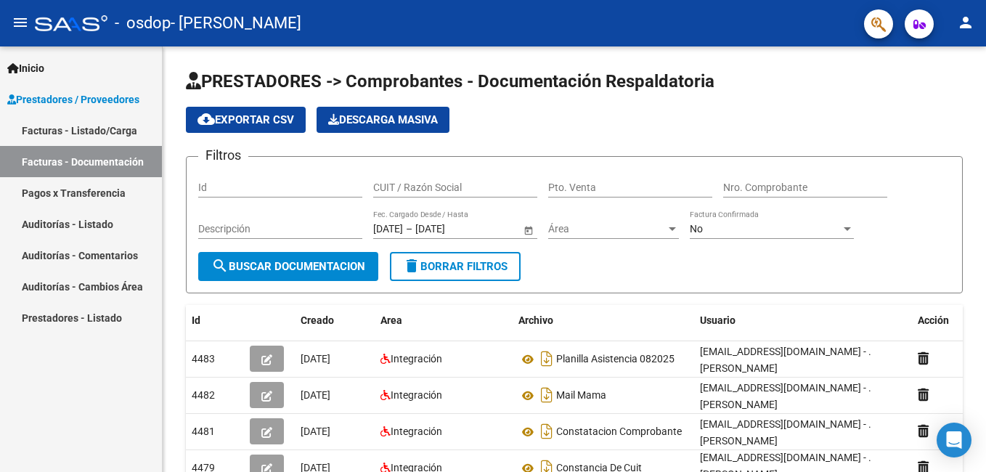
click at [102, 128] on link "Facturas - Listado/Carga" at bounding box center [81, 130] width 162 height 31
